Goal: Navigation & Orientation: Find specific page/section

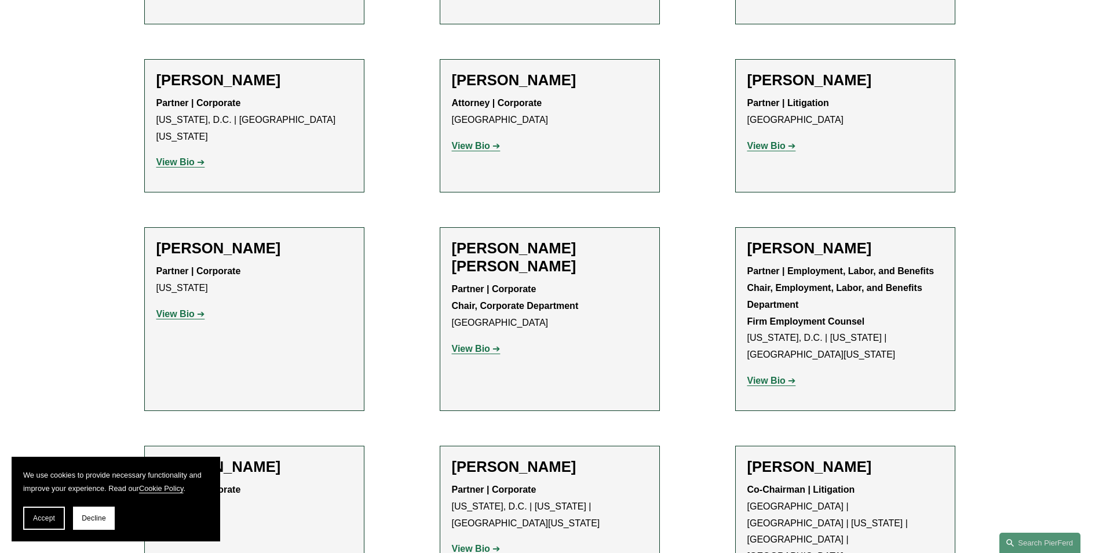
scroll to position [4489, 0]
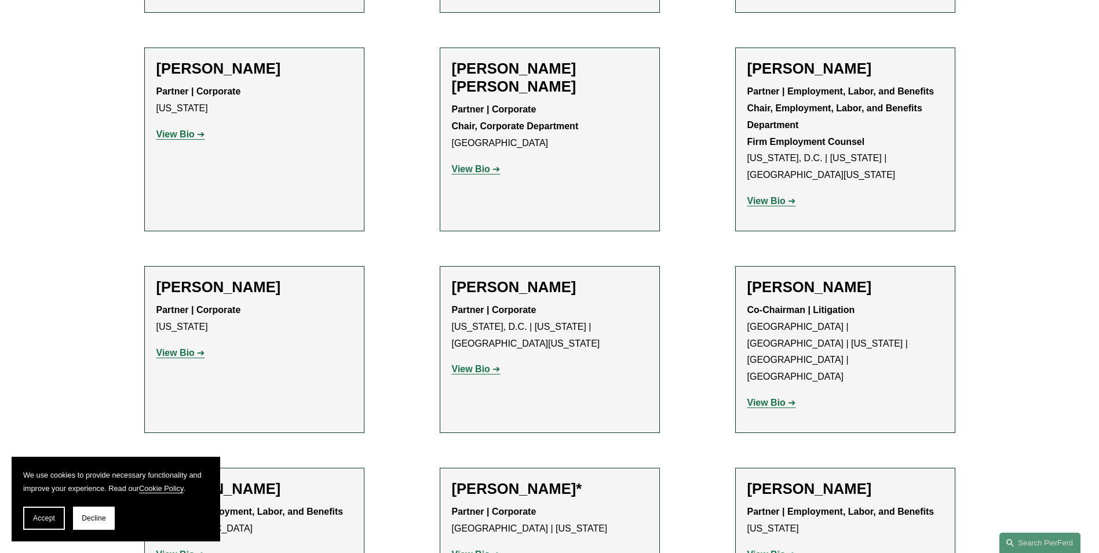
click at [845, 305] on strong "Co-Chairman | Litigation" at bounding box center [801, 310] width 108 height 10
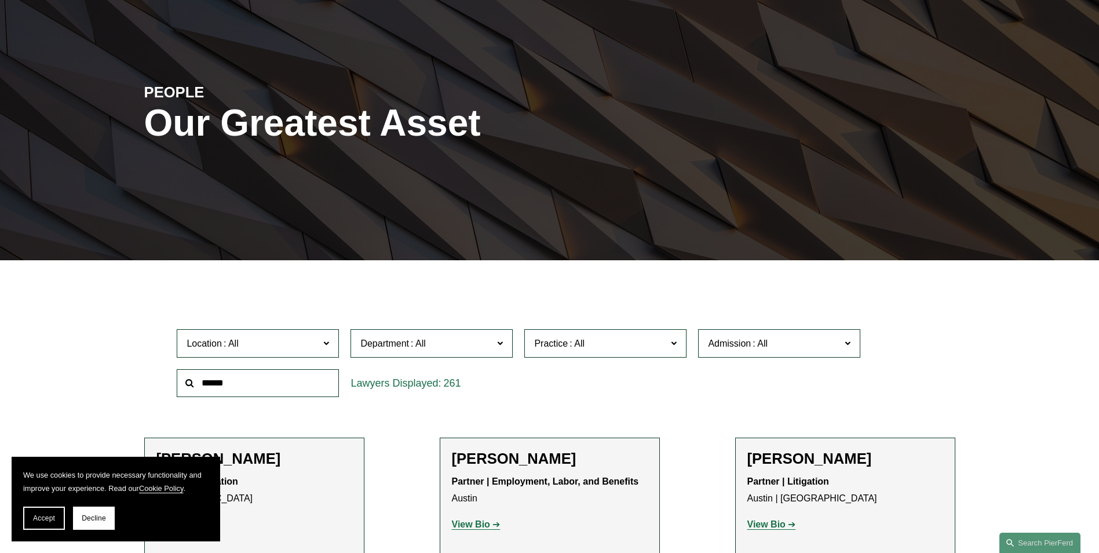
scroll to position [0, 0]
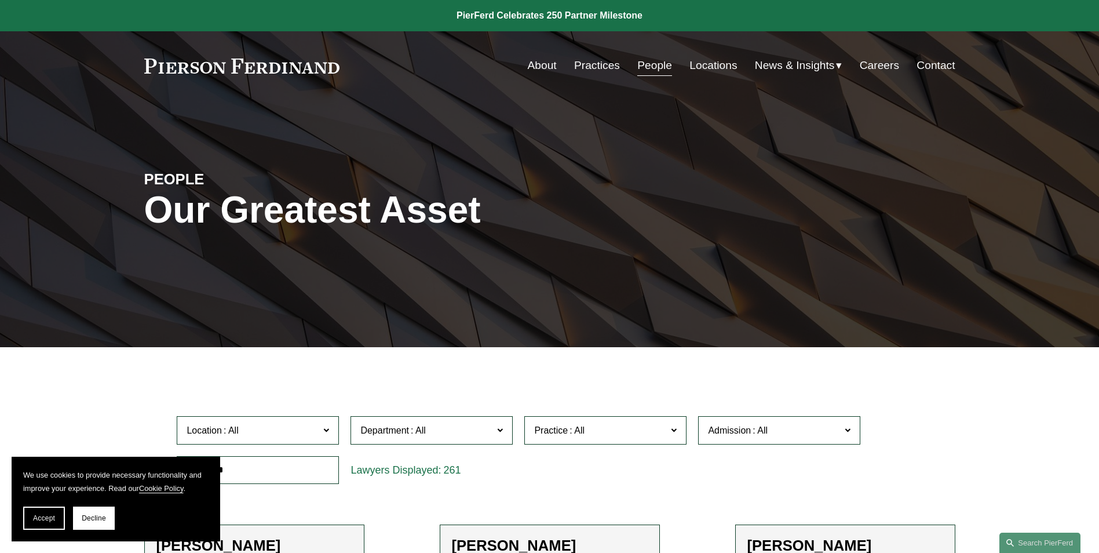
click at [540, 63] on link "About" at bounding box center [542, 65] width 29 height 22
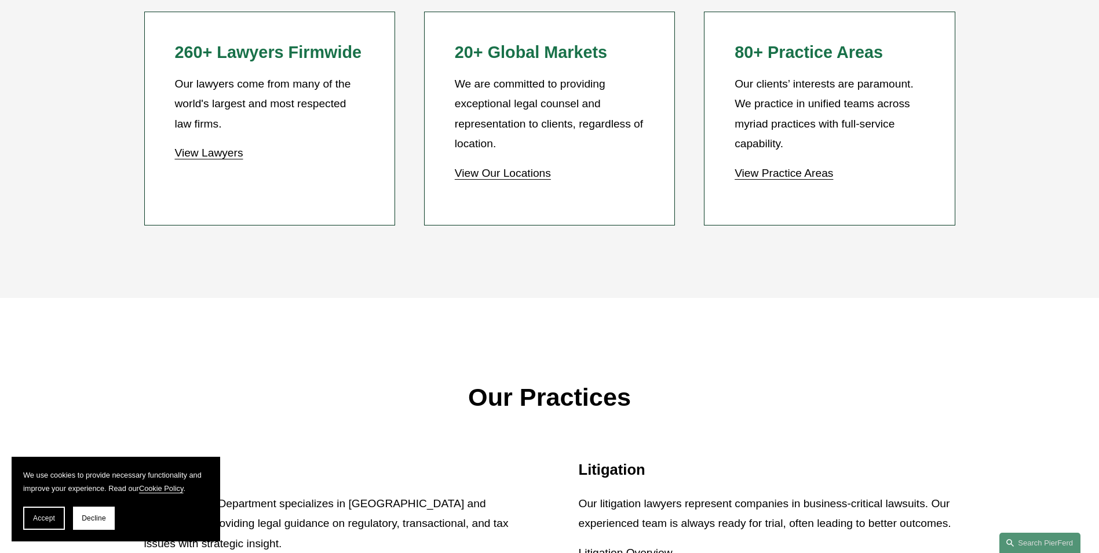
scroll to position [1159, 0]
